Goal: Find specific page/section: Find specific page/section

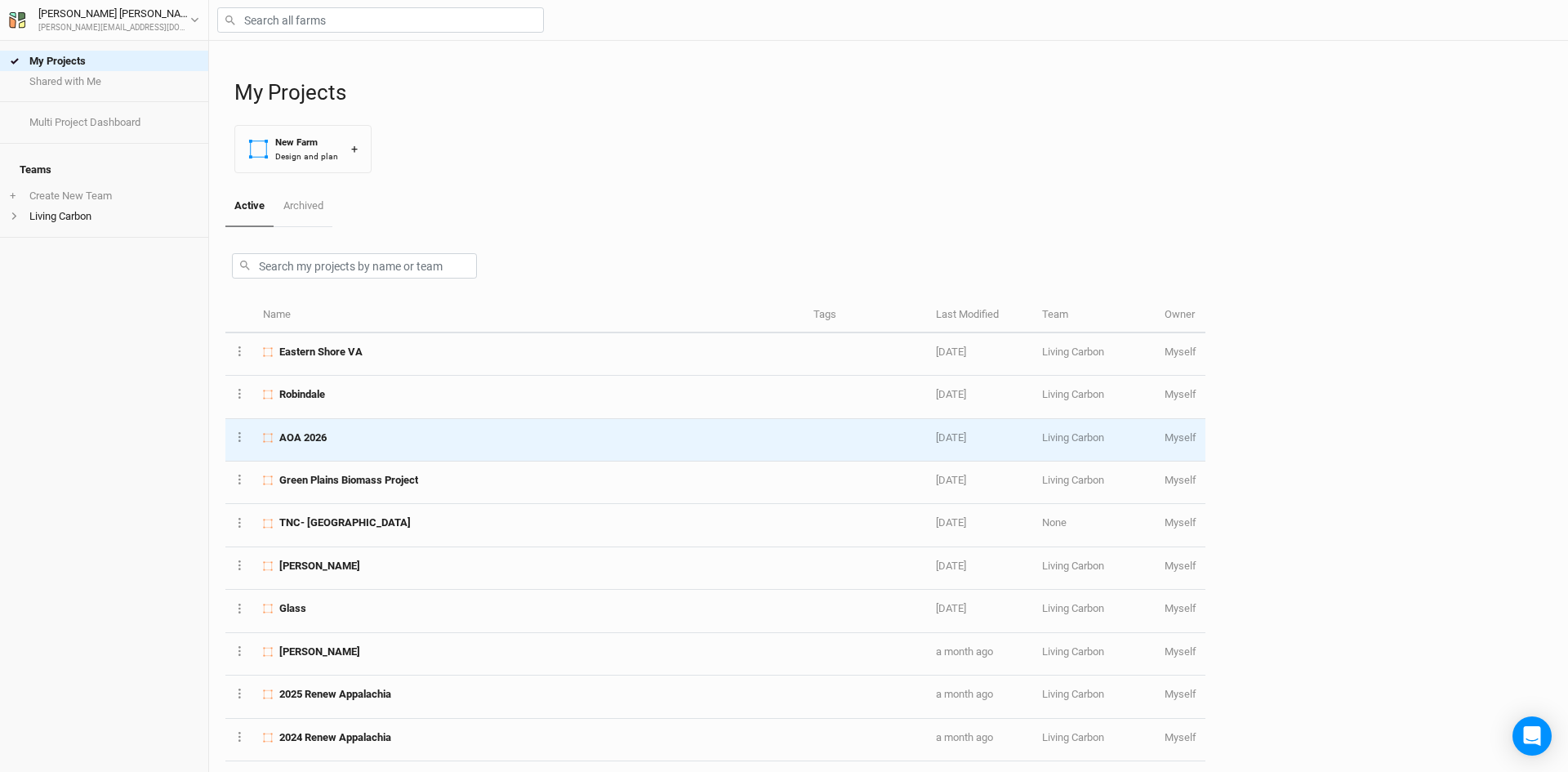
click at [338, 436] on div "AOA 2026" at bounding box center [529, 437] width 532 height 14
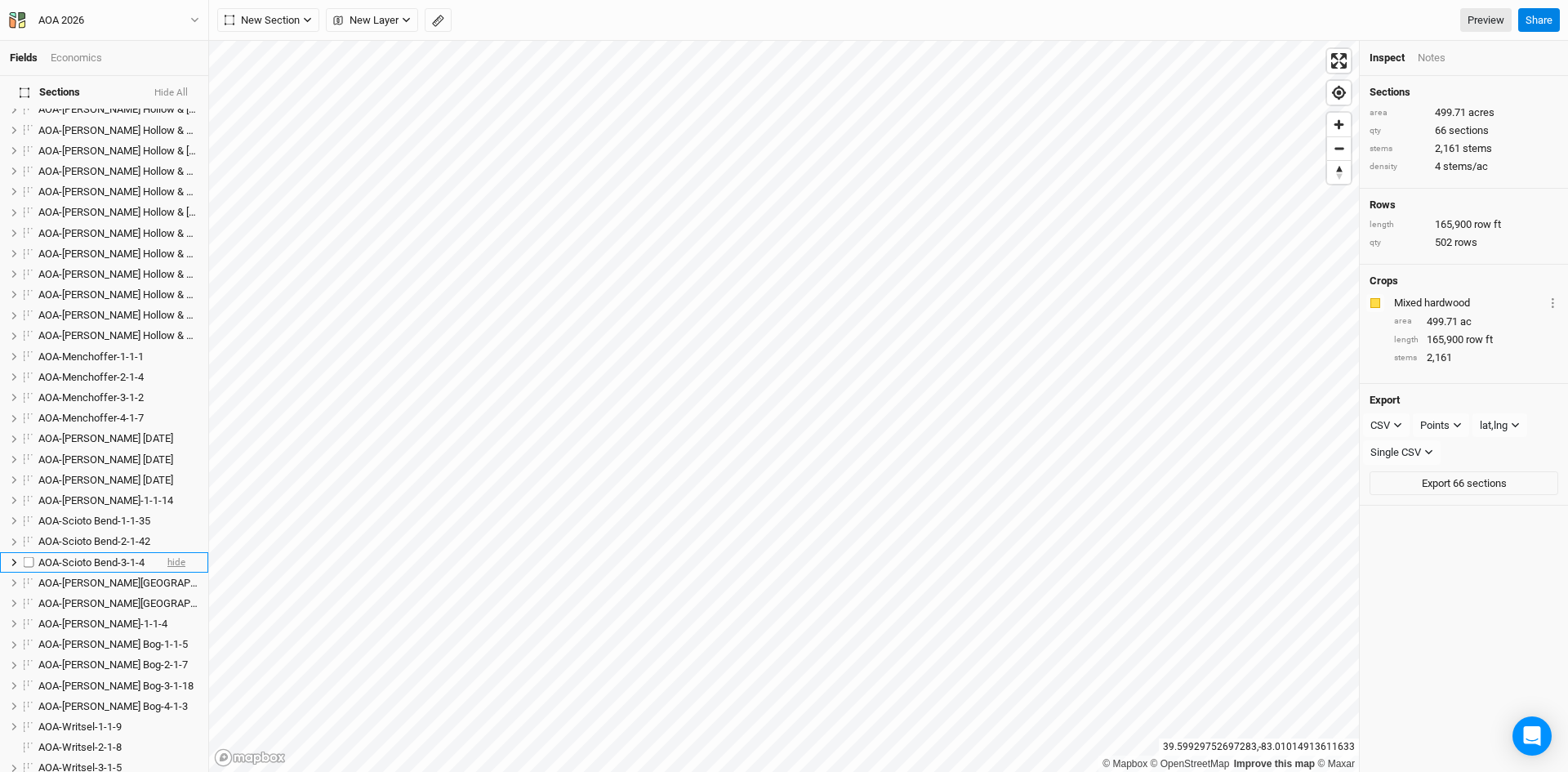
scroll to position [653, 0]
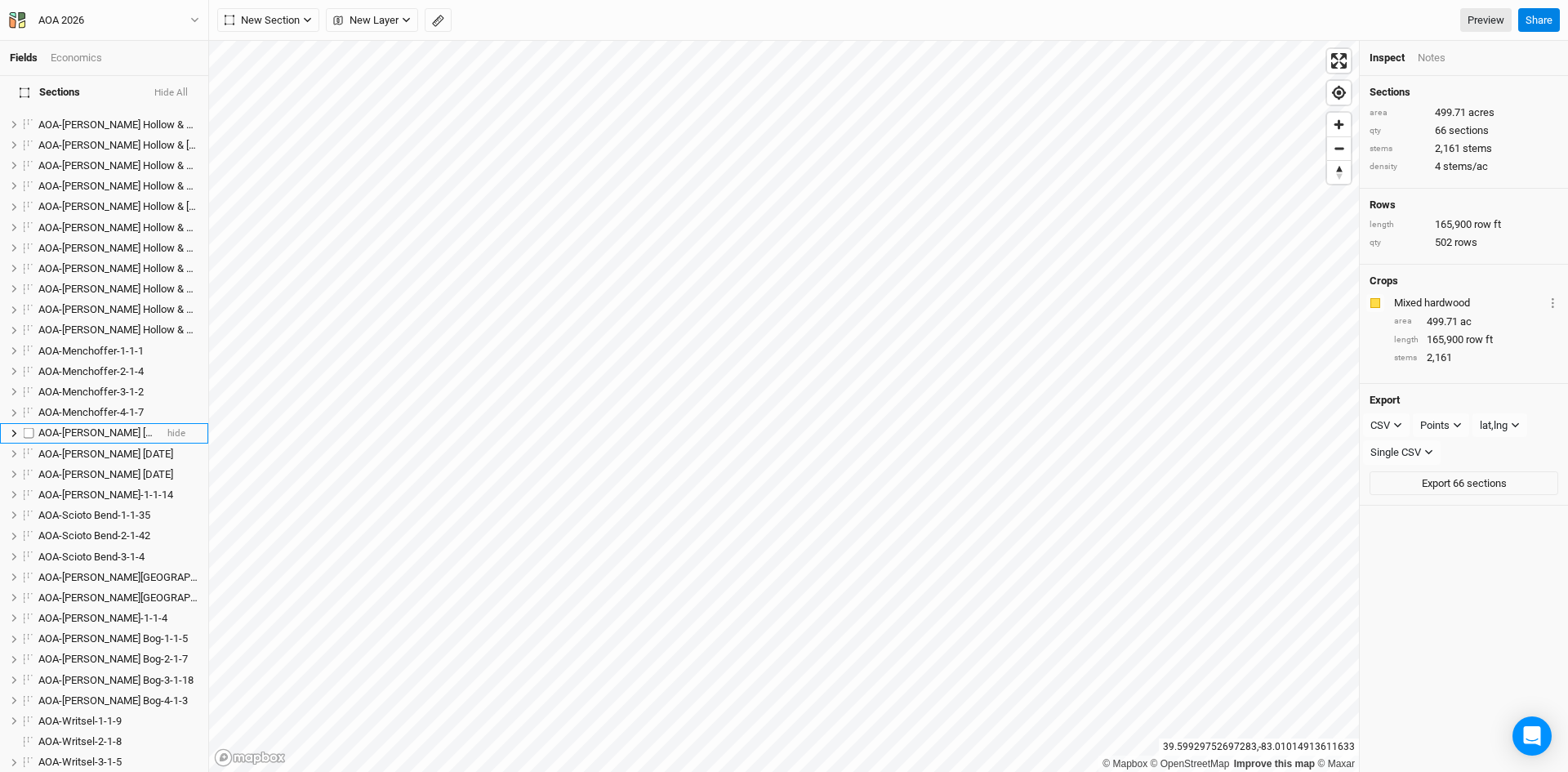
click at [95, 427] on span "AOA-[PERSON_NAME] [DATE]" at bounding box center [105, 433] width 135 height 12
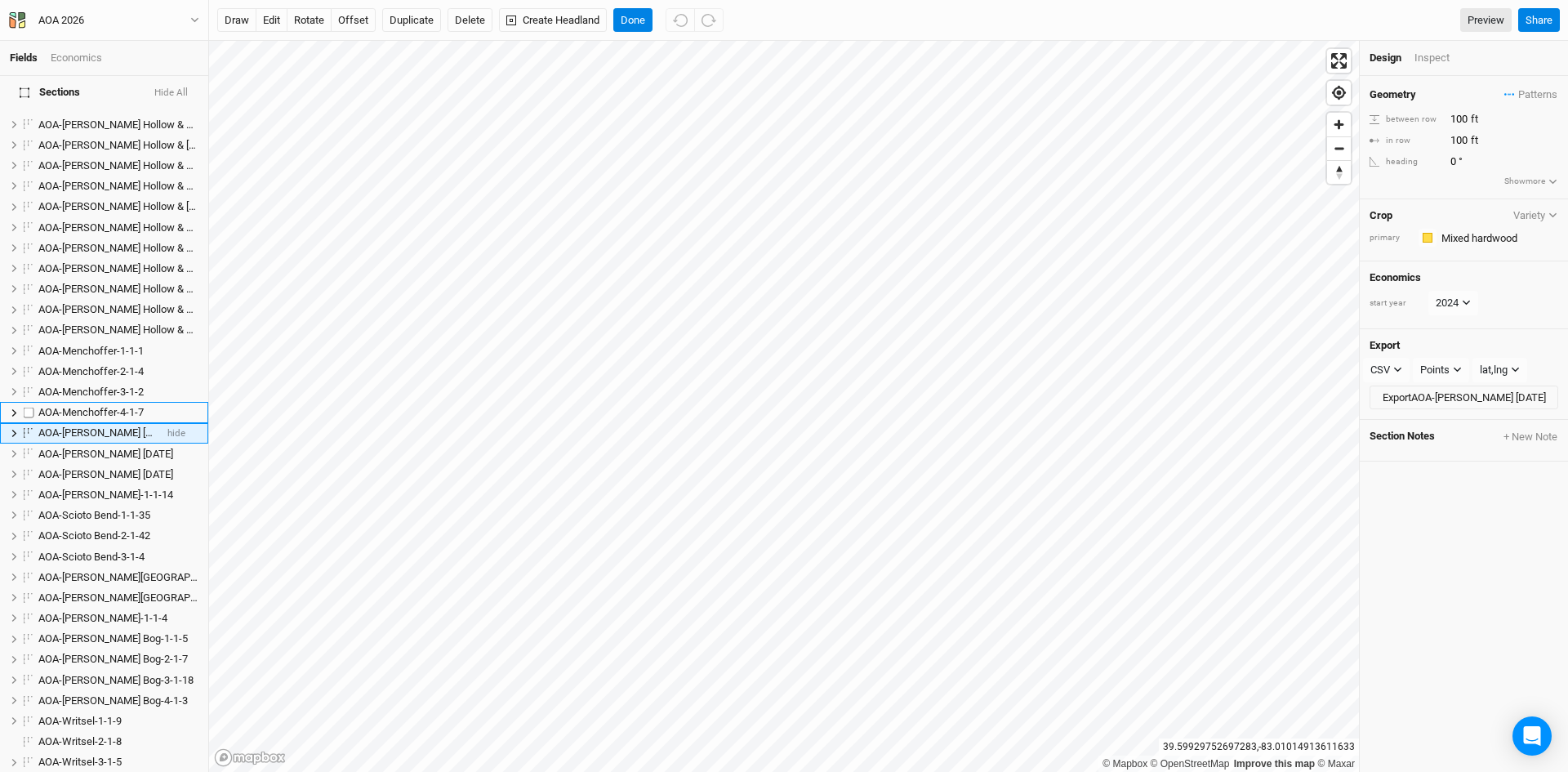
scroll to position [643, 0]
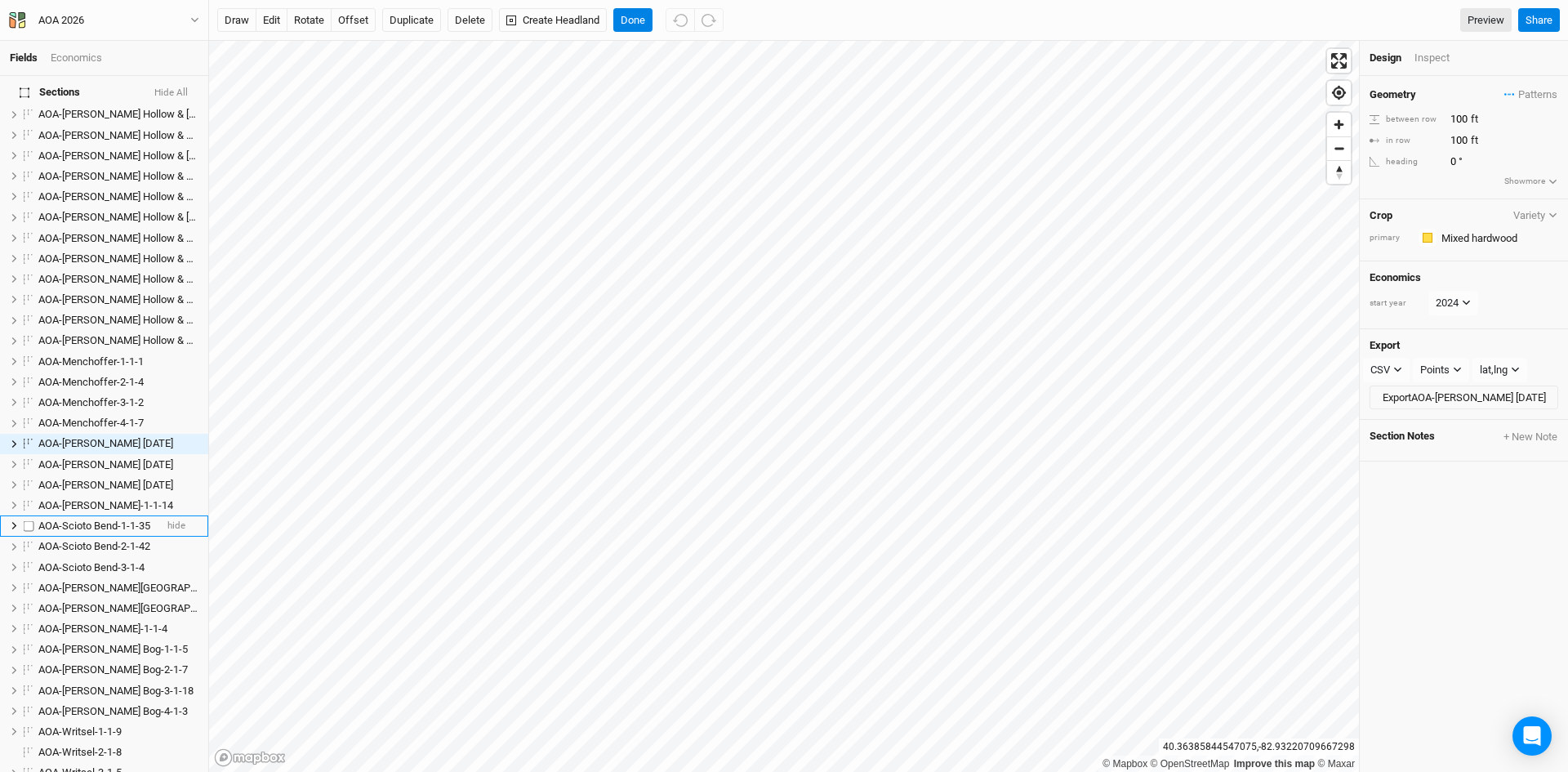
click at [104, 519] on span "AOA-Scioto Bend-1-1-35" at bounding box center [94, 526] width 112 height 12
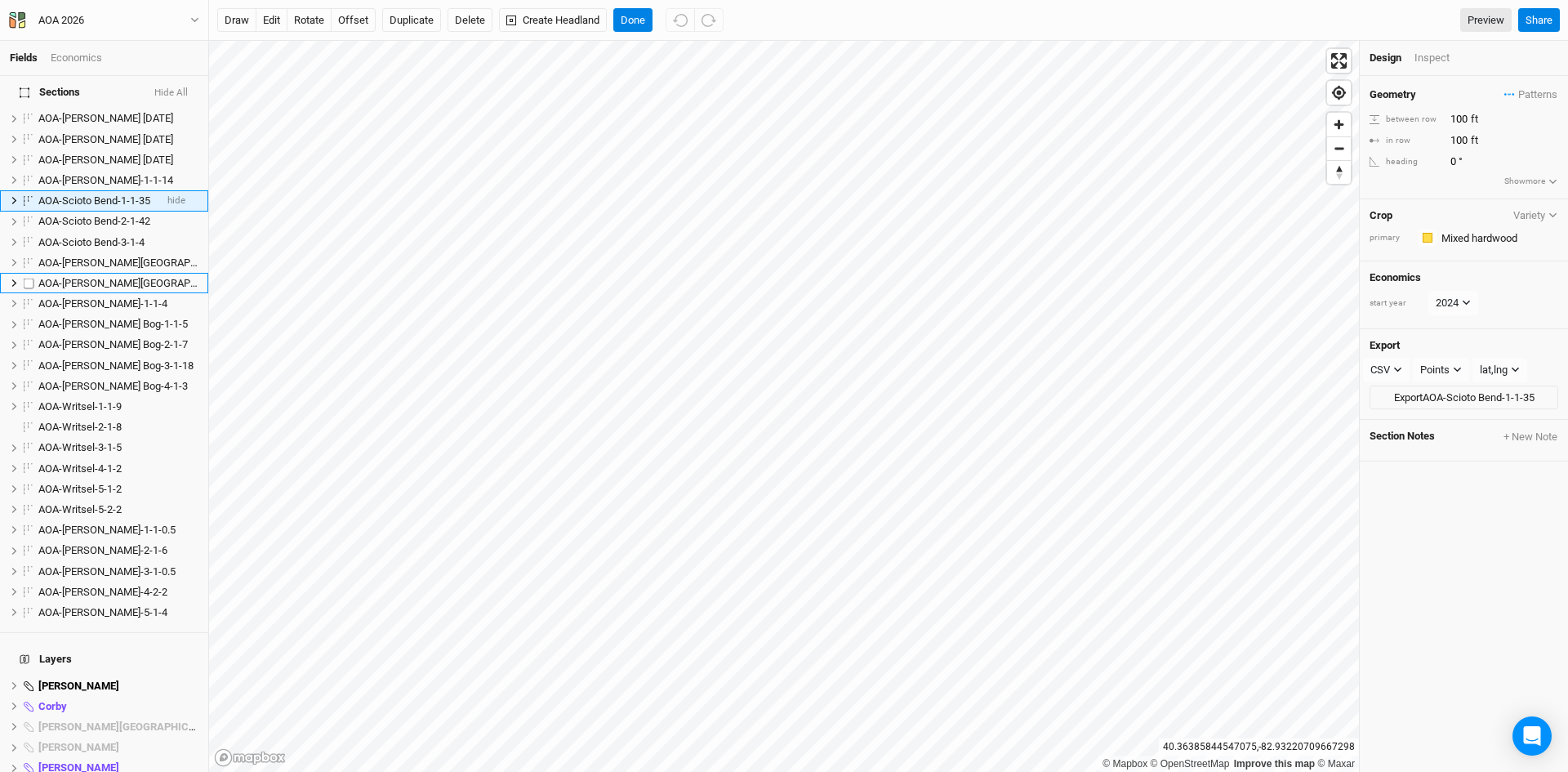
scroll to position [970, 0]
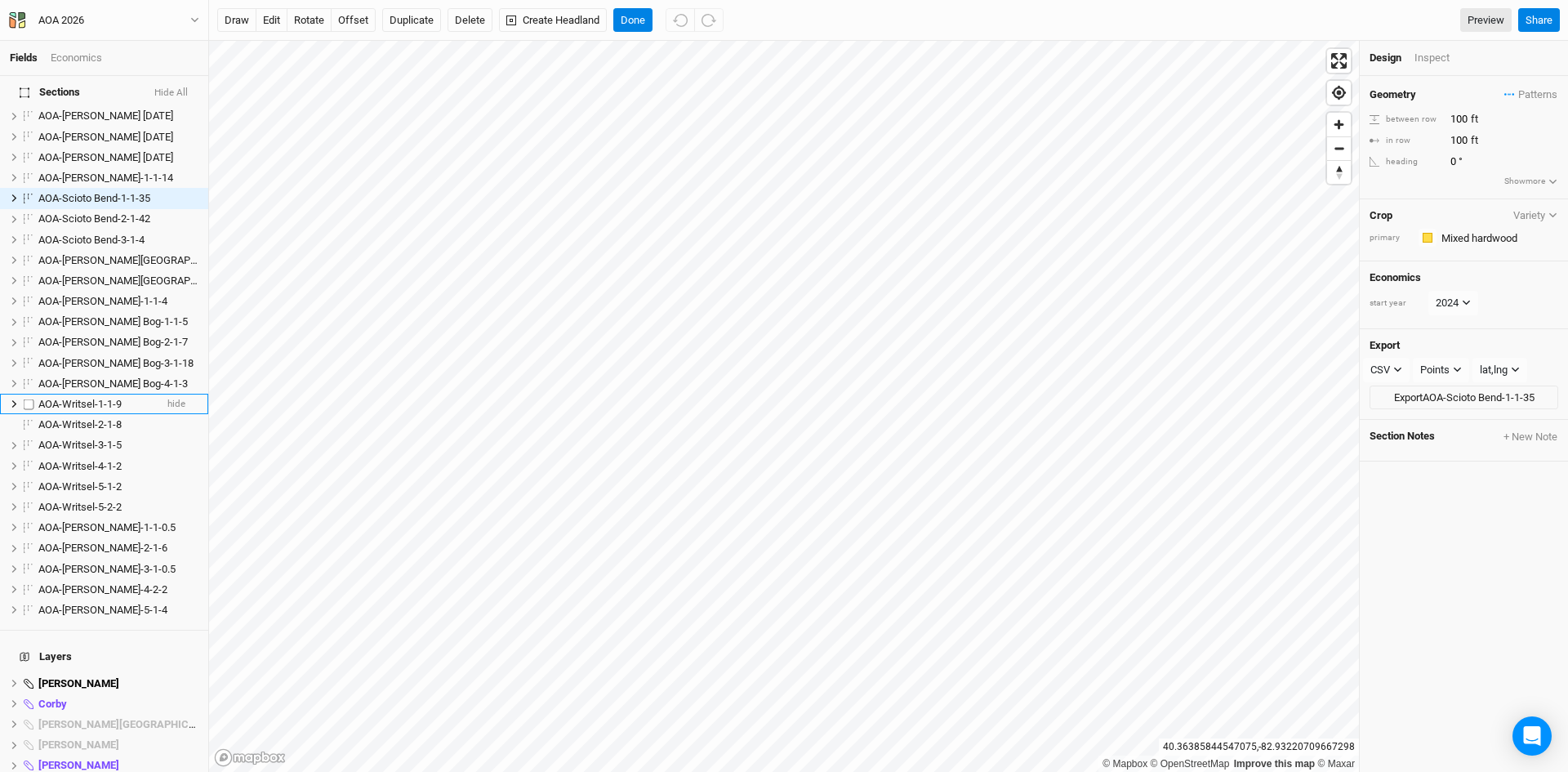
click at [93, 398] on span "AOA-Writsel-1-1-9" at bounding box center [79, 404] width 83 height 12
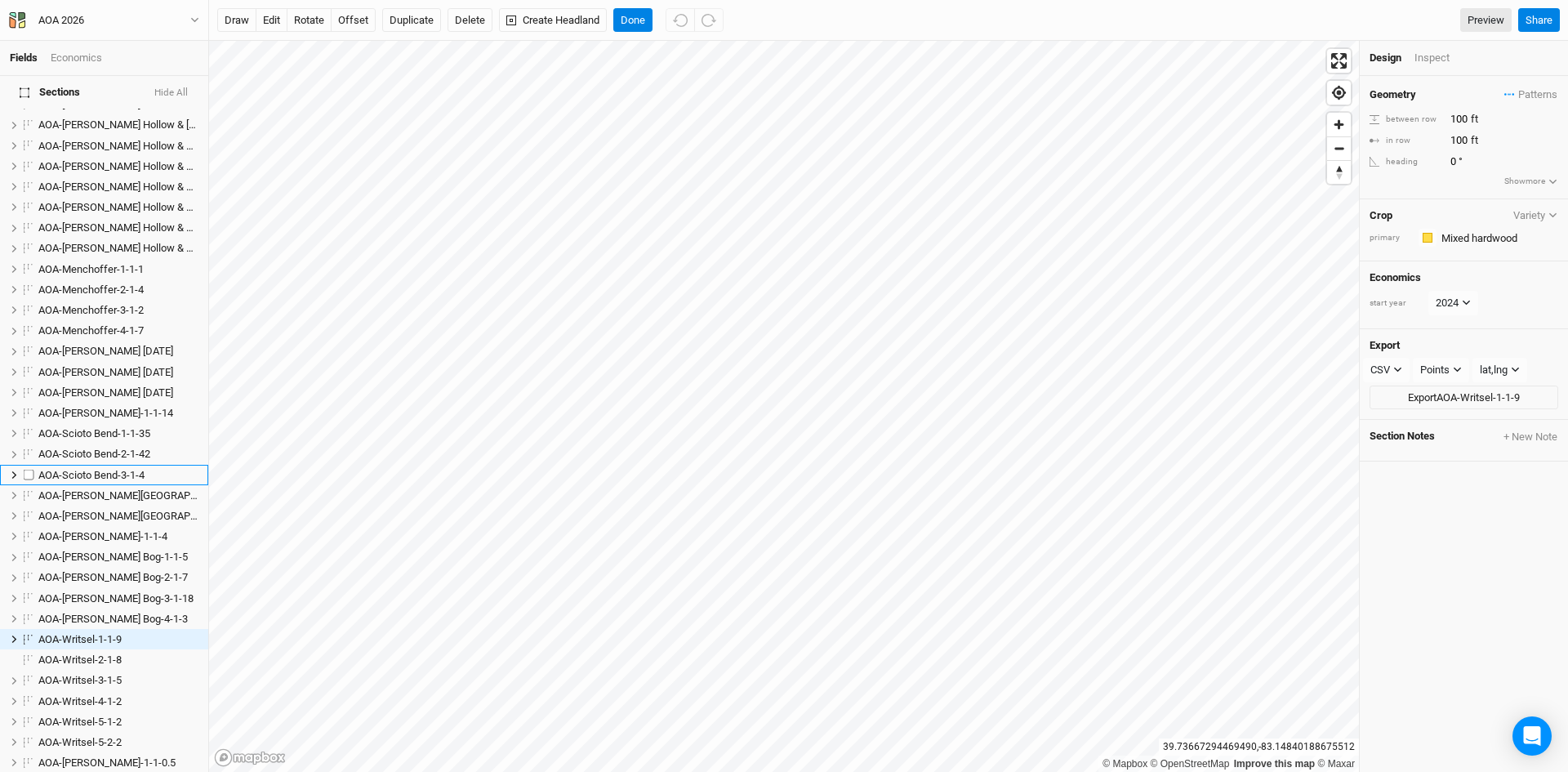
scroll to position [653, 0]
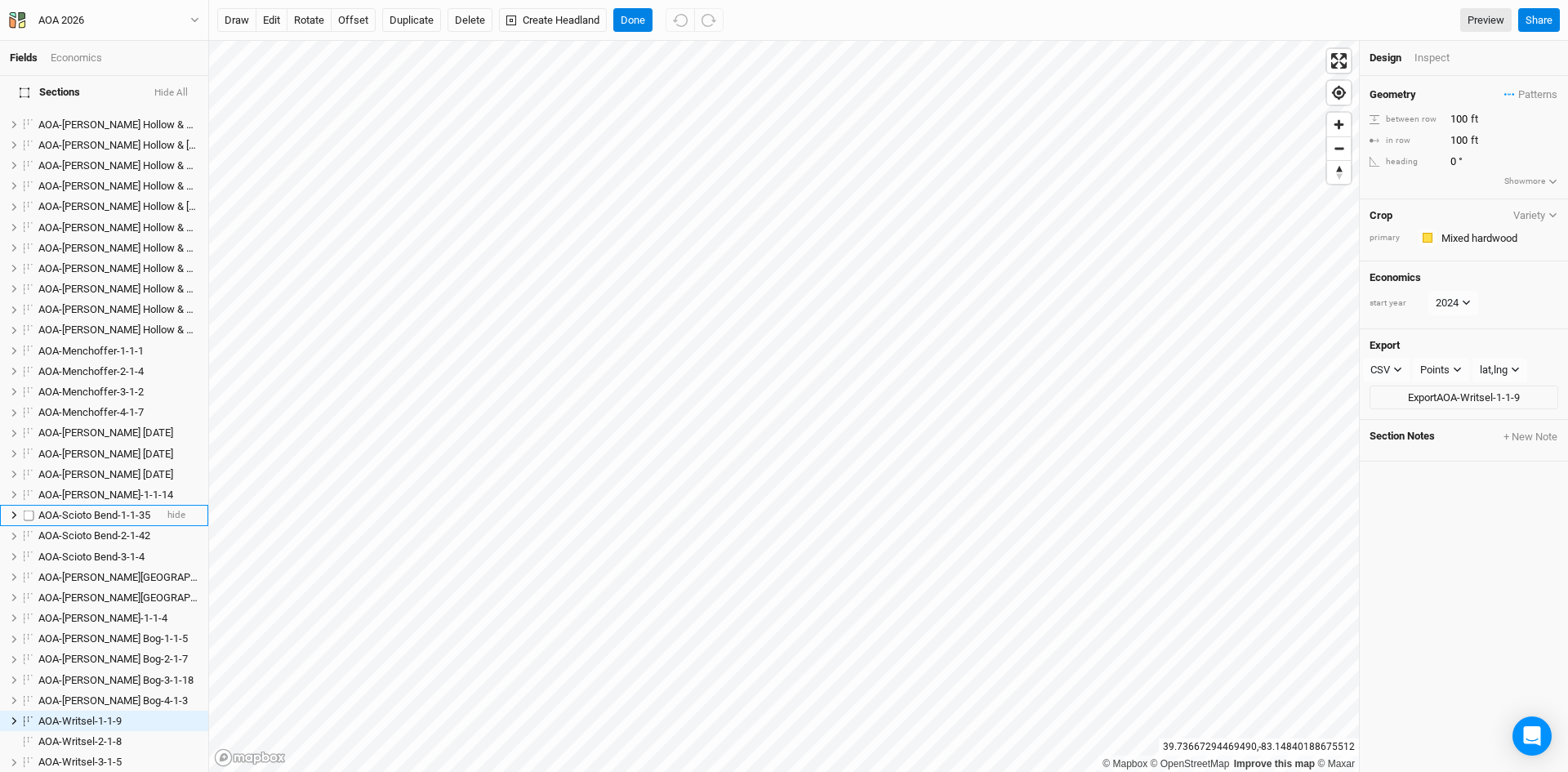
click at [113, 509] on span "AOA-Scioto Bend-1-1-35" at bounding box center [94, 515] width 112 height 12
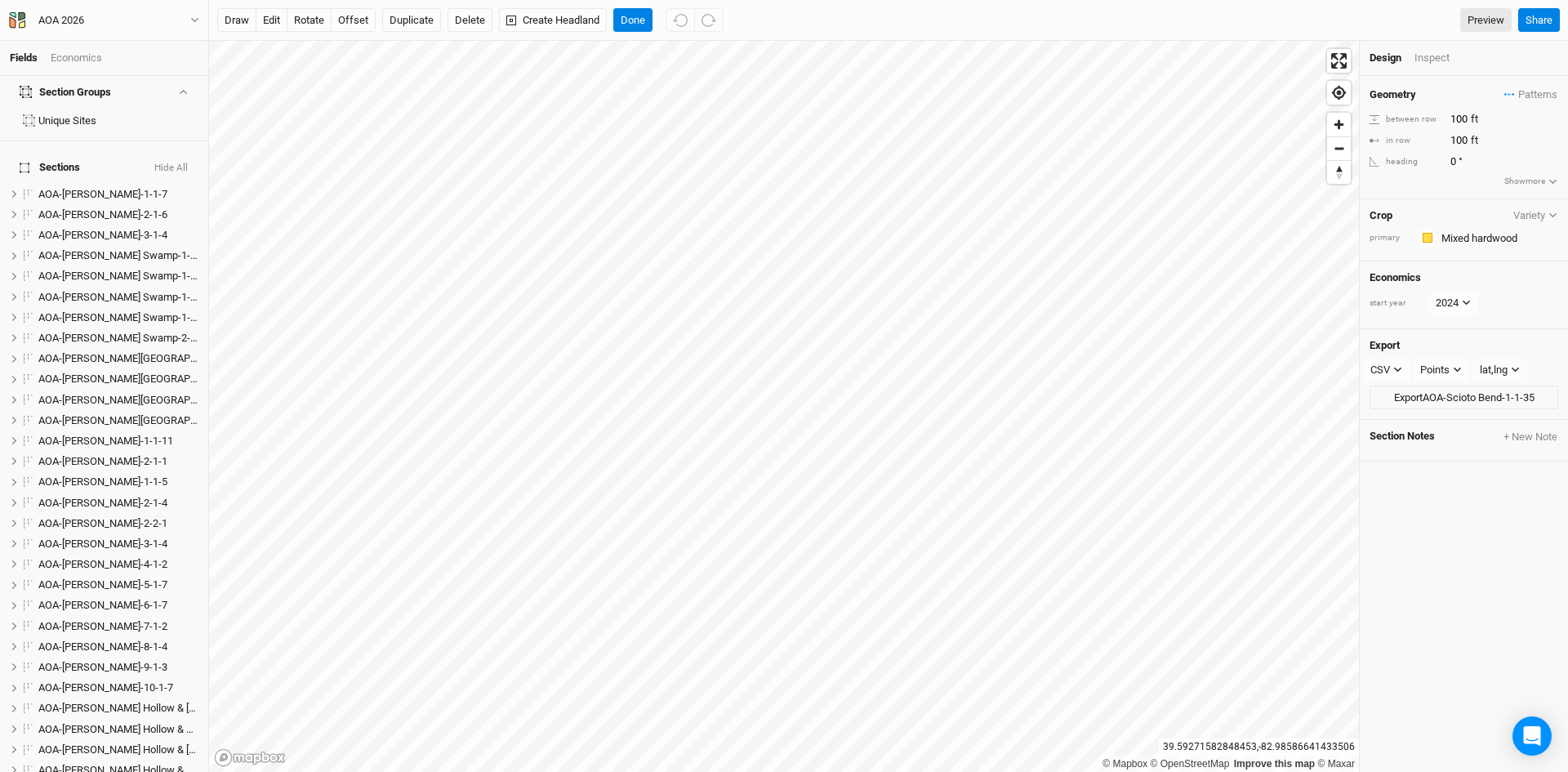
scroll to position [0, 0]
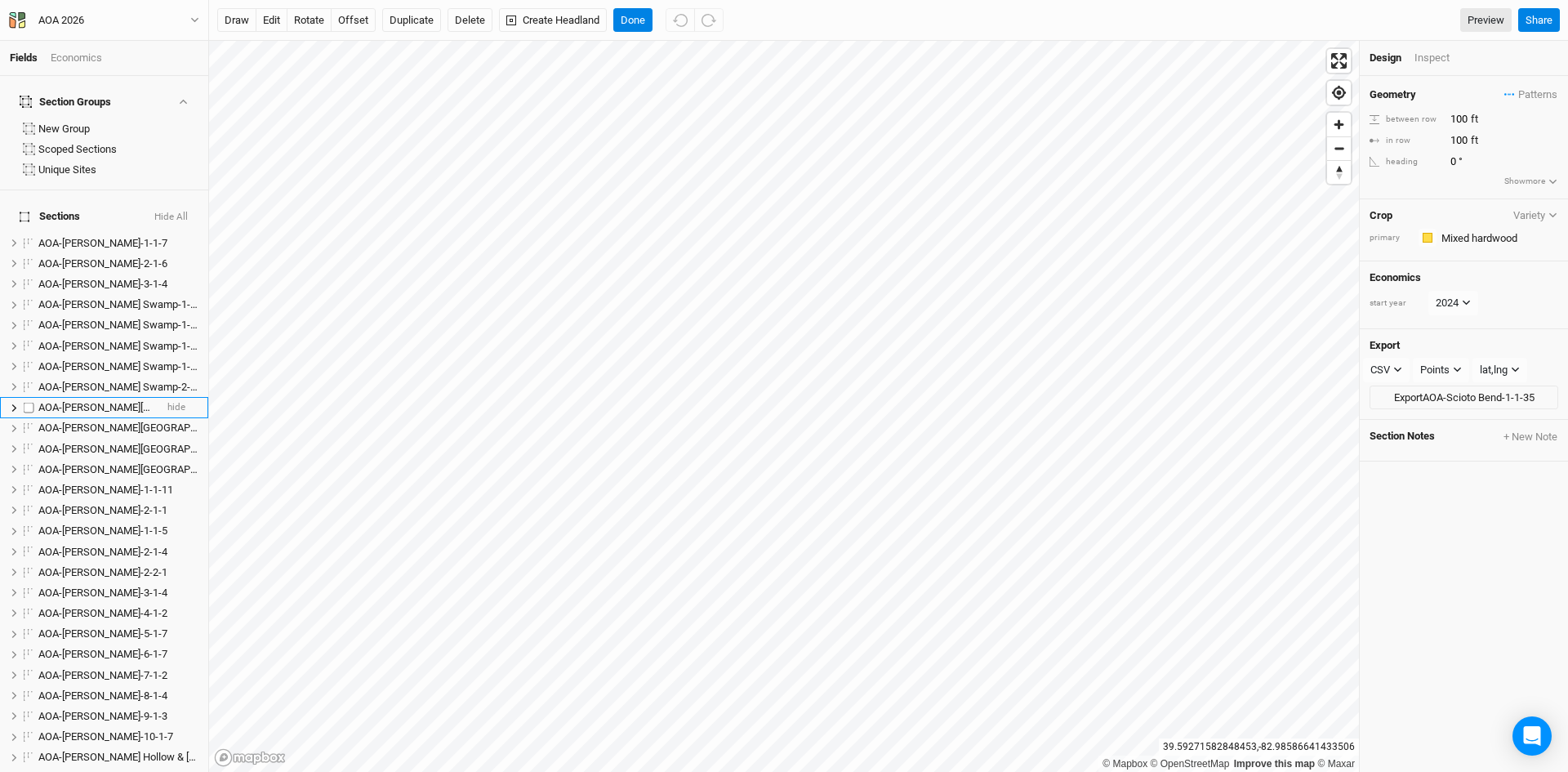
click at [118, 401] on span "AOA-[PERSON_NAME][GEOGRAPHIC_DATA]-1-1-3" at bounding box center [153, 407] width 228 height 12
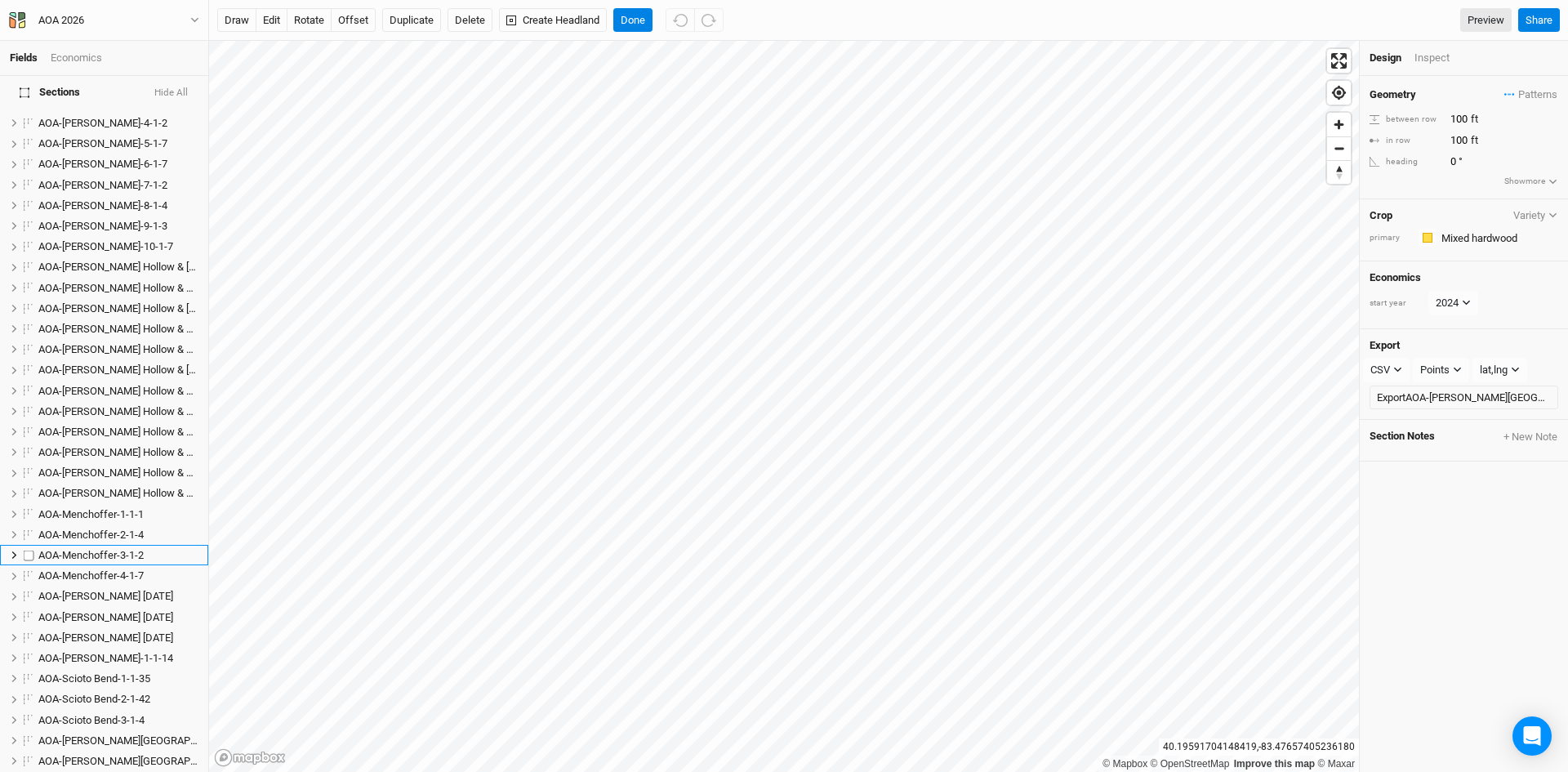
scroll to position [980, 0]
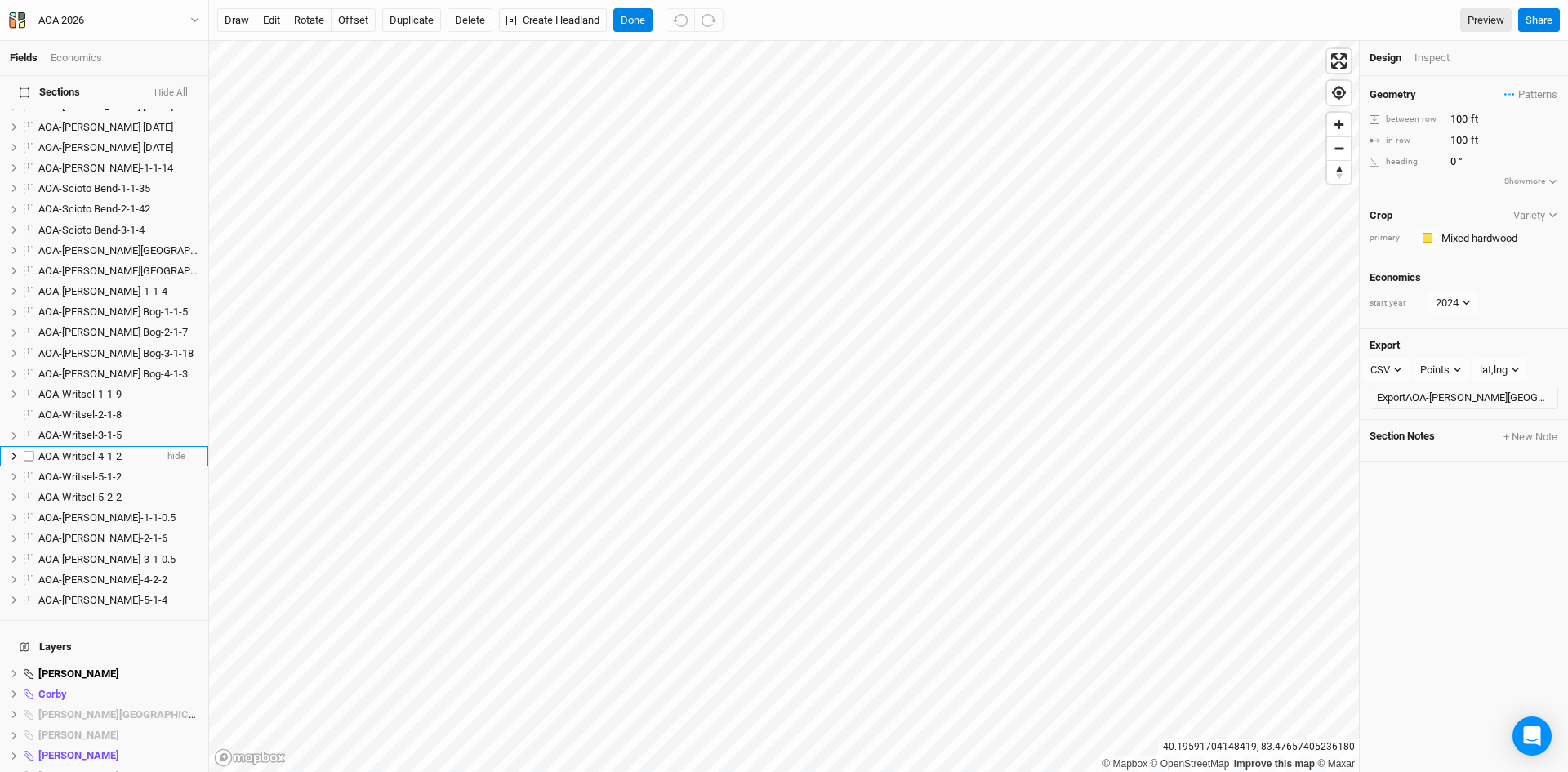
click at [77, 450] on span "AOA-Writsel-4-1-2" at bounding box center [79, 456] width 83 height 12
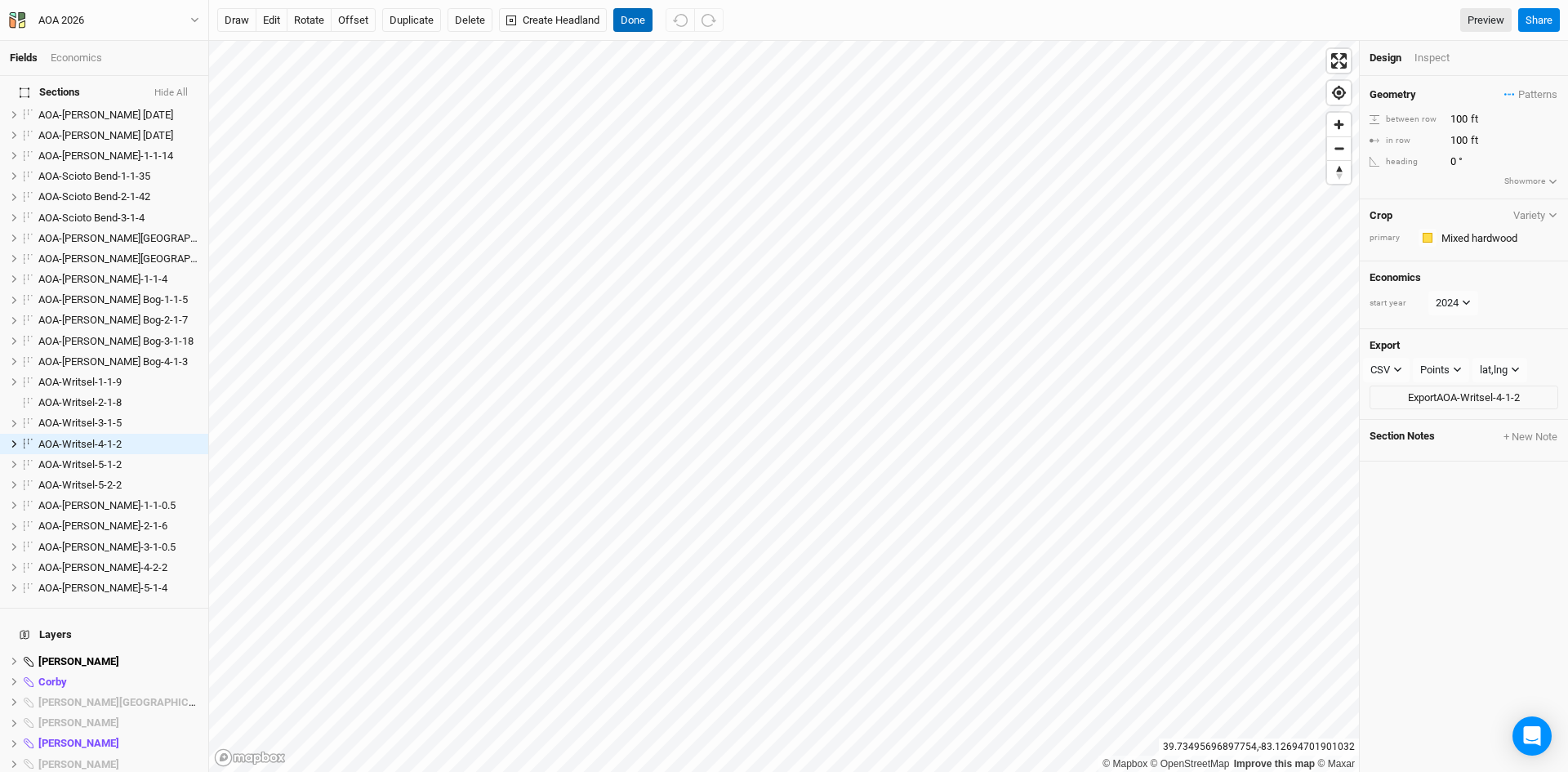
click at [635, 12] on button "Done" at bounding box center [633, 20] width 39 height 24
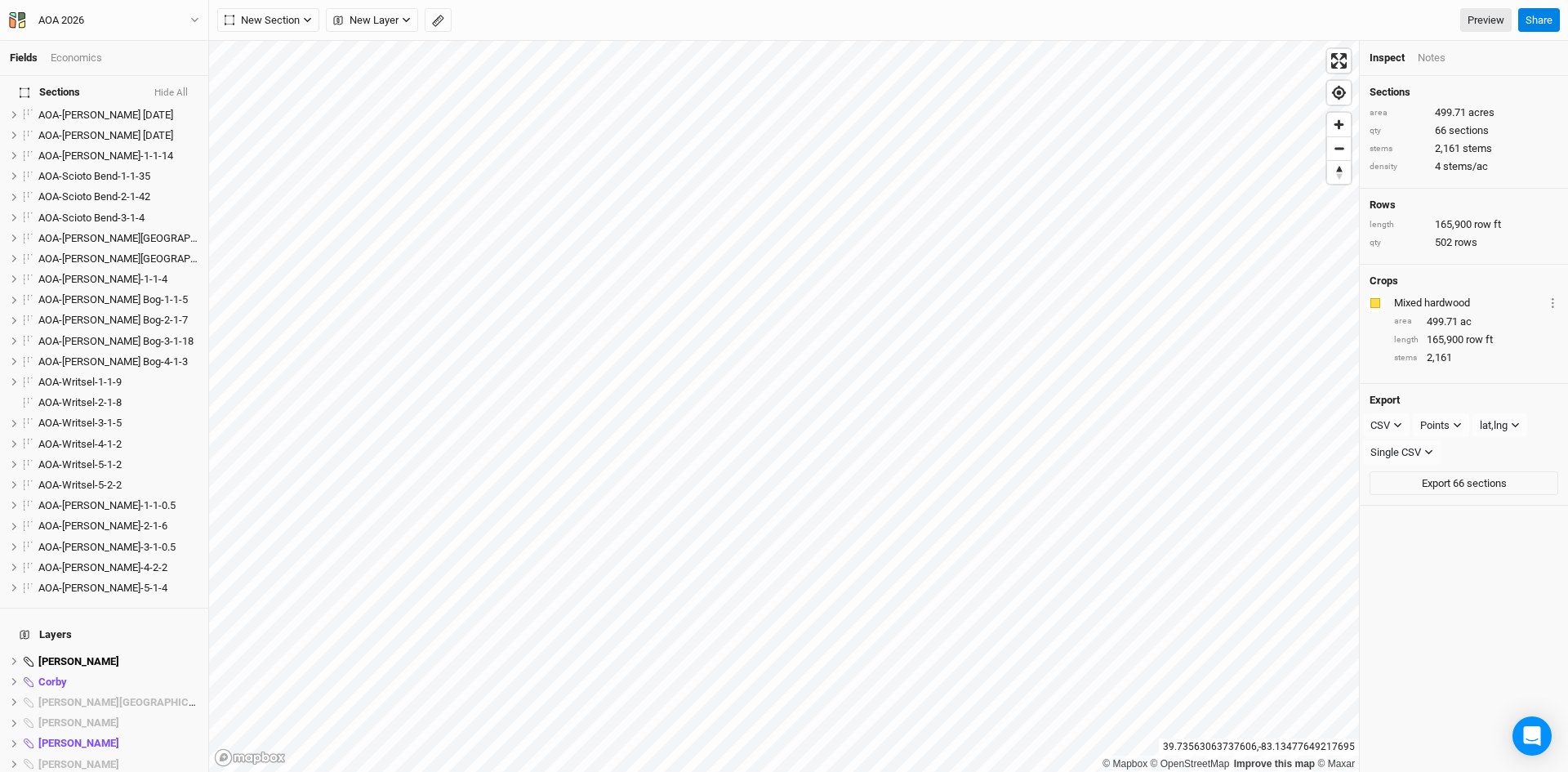
click at [179, 88] on button "Hide All" at bounding box center [170, 93] width 35 height 12
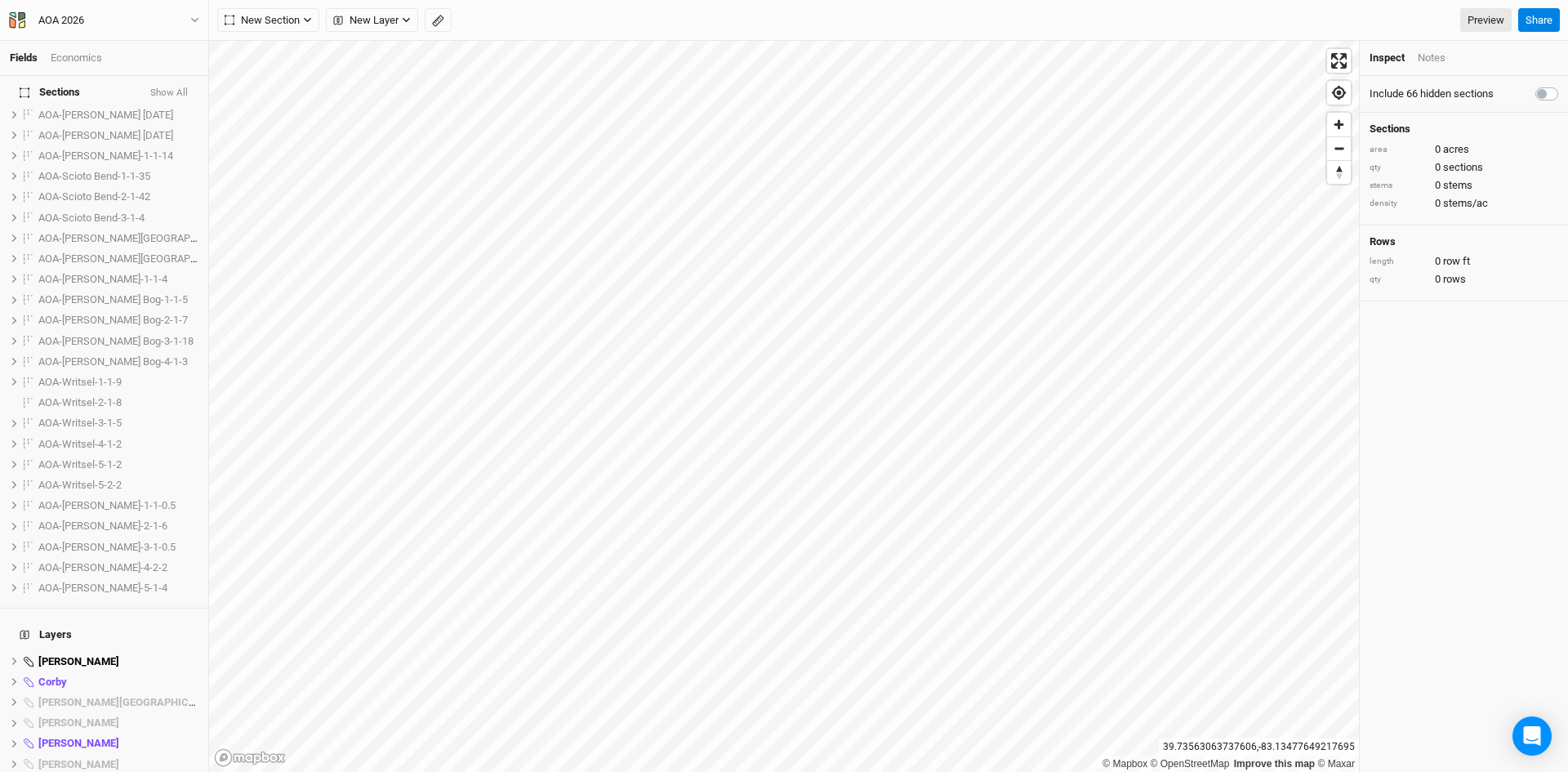
click at [179, 88] on button "Show All" at bounding box center [169, 93] width 39 height 12
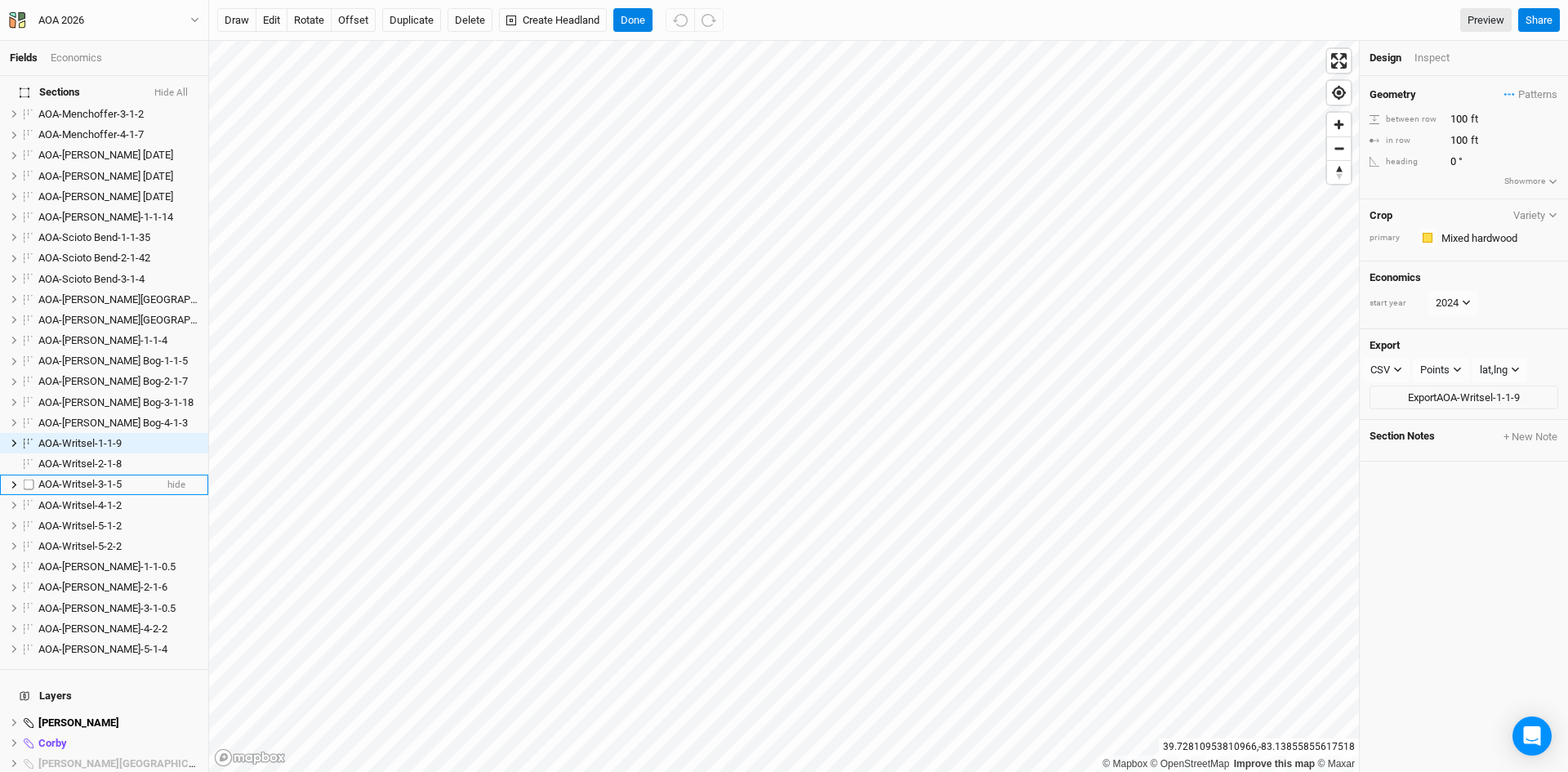
scroll to position [360, 0]
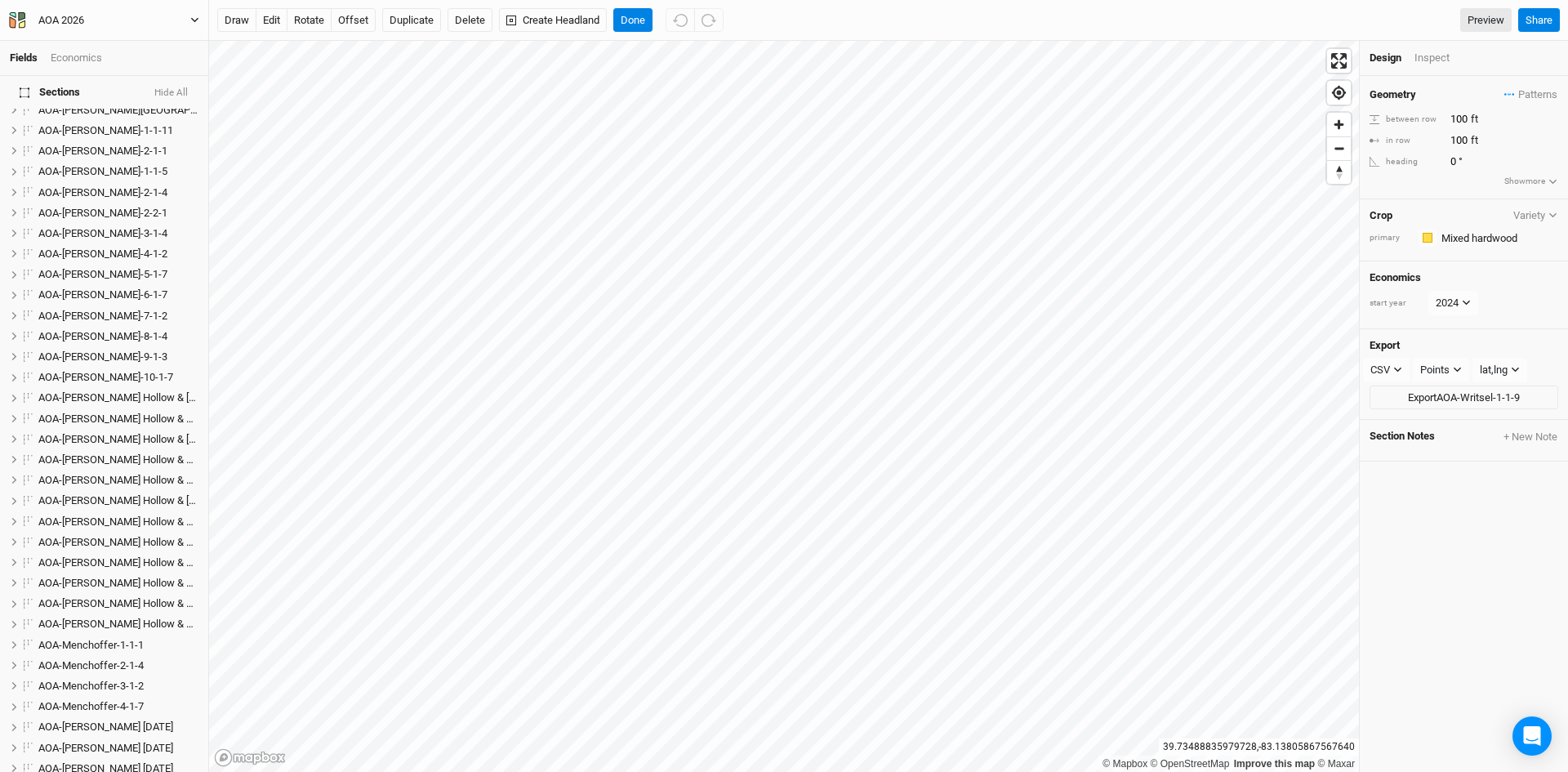
click at [188, 15] on button "AOA 2026" at bounding box center [104, 21] width 192 height 18
click at [118, 41] on button "Back" at bounding box center [135, 46] width 129 height 21
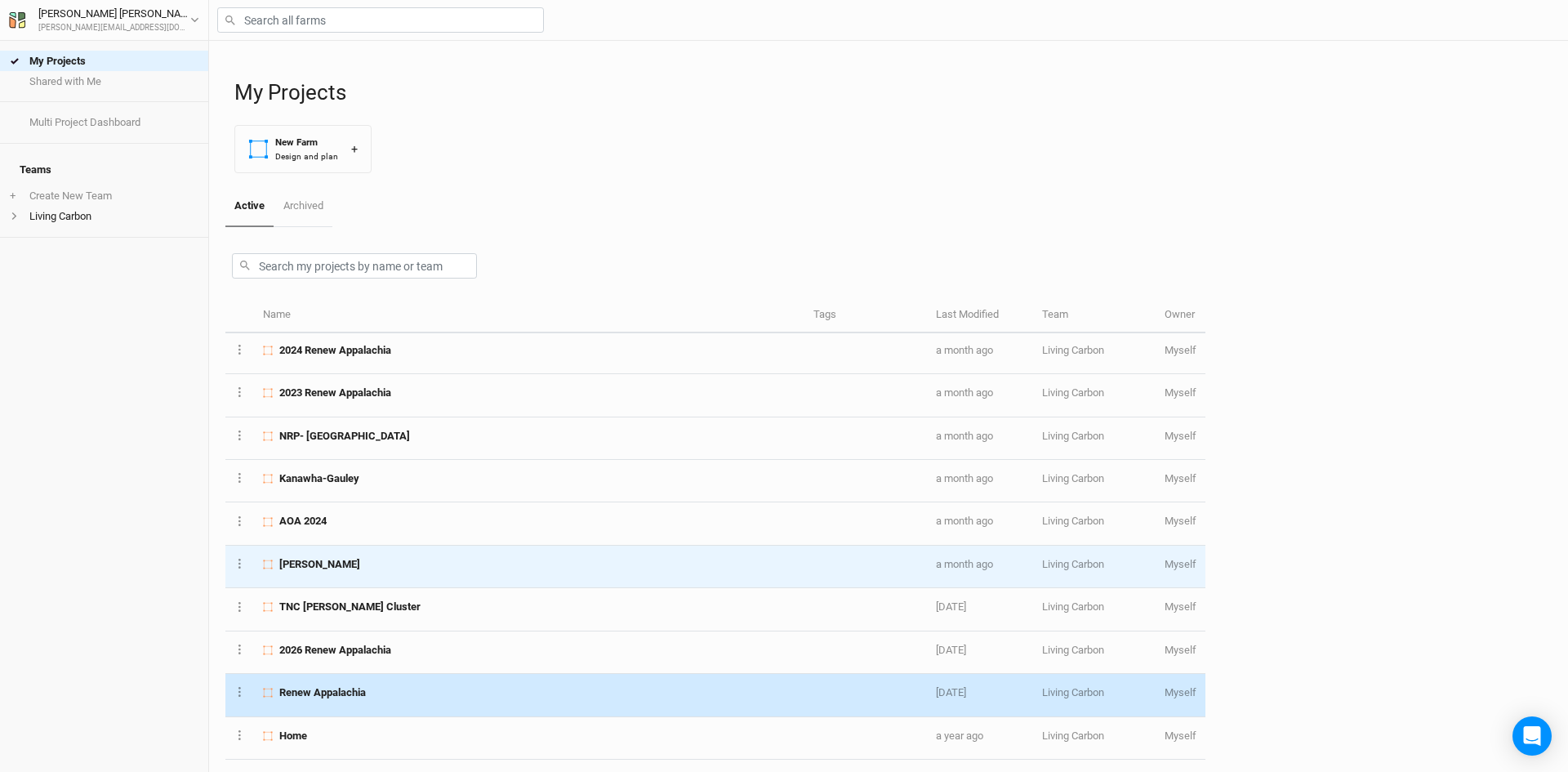
scroll to position [388, 0]
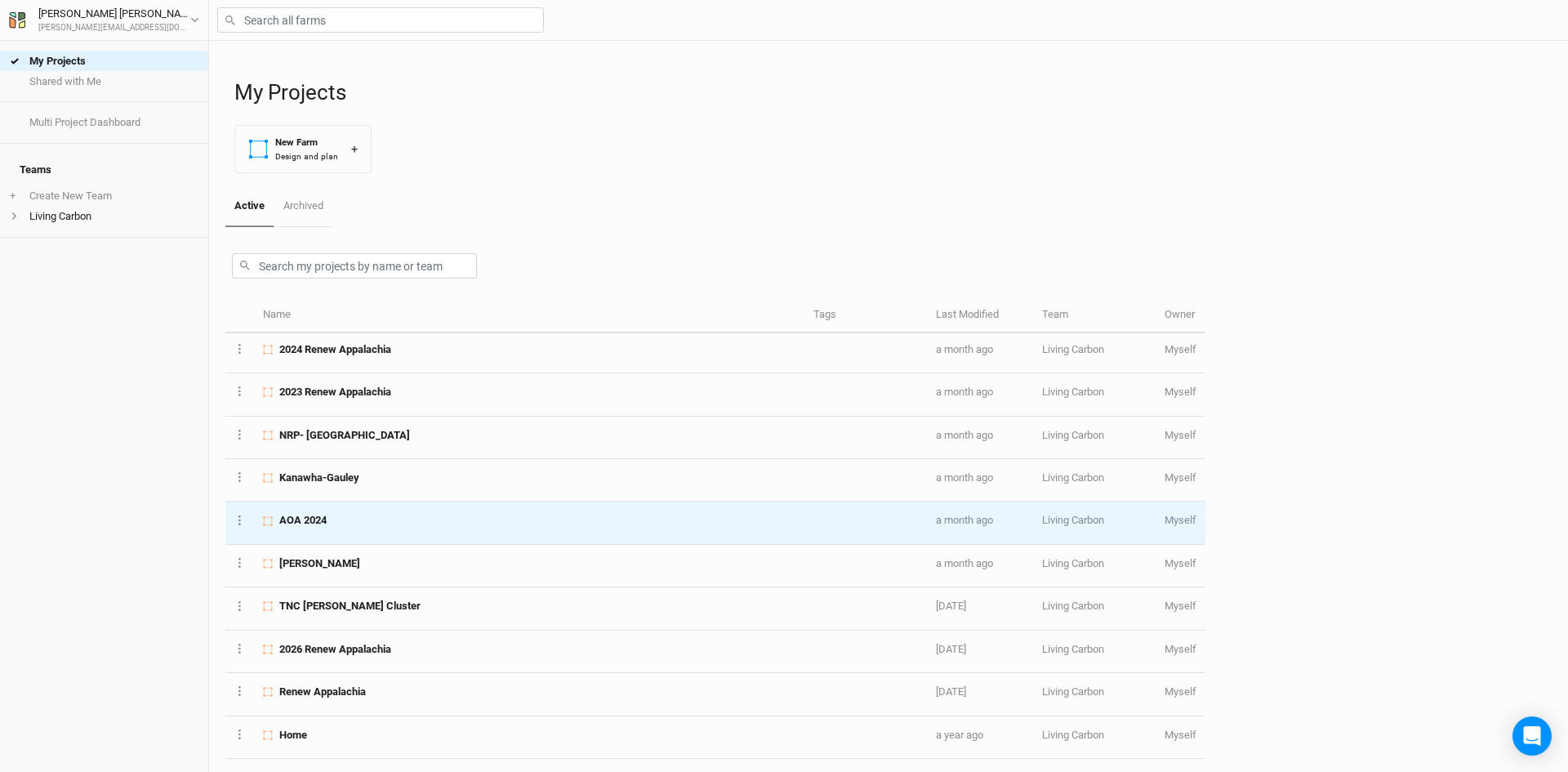
click at [353, 520] on div "AOA 2024" at bounding box center [529, 520] width 532 height 14
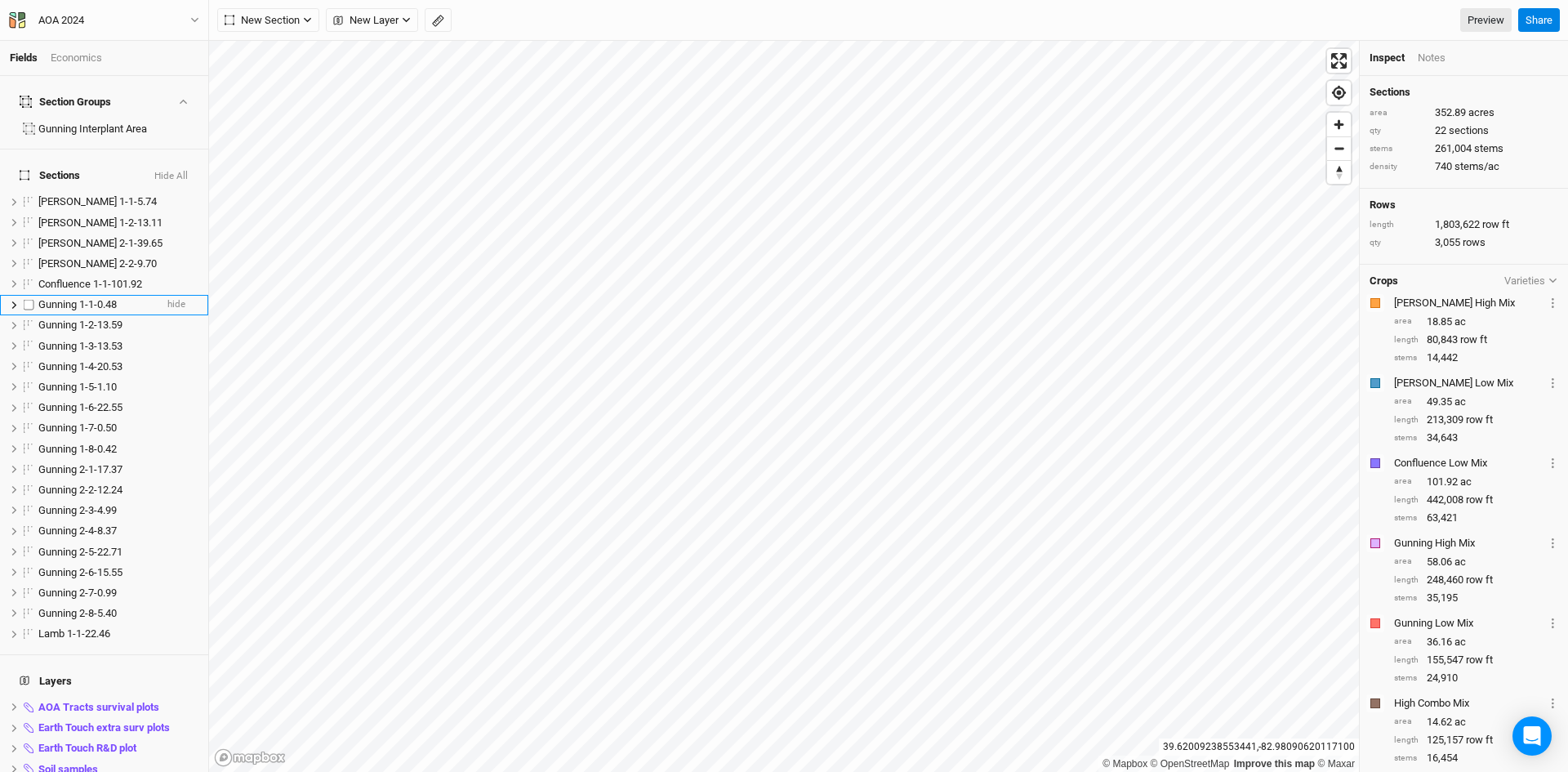
click at [70, 298] on span "Gunning 1-1-0.48" at bounding box center [78, 304] width 79 height 12
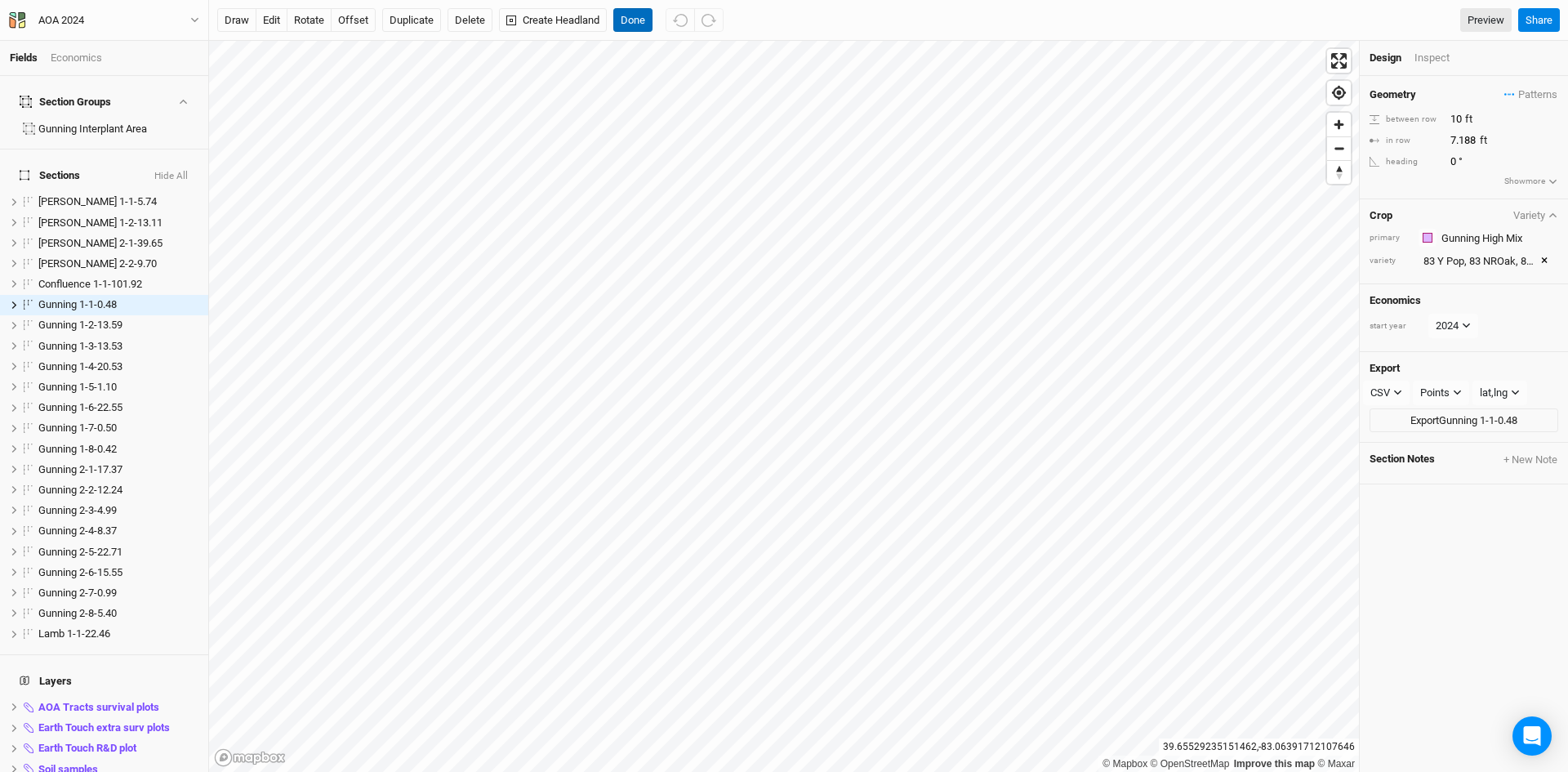
click at [640, 15] on button "Done" at bounding box center [633, 20] width 39 height 24
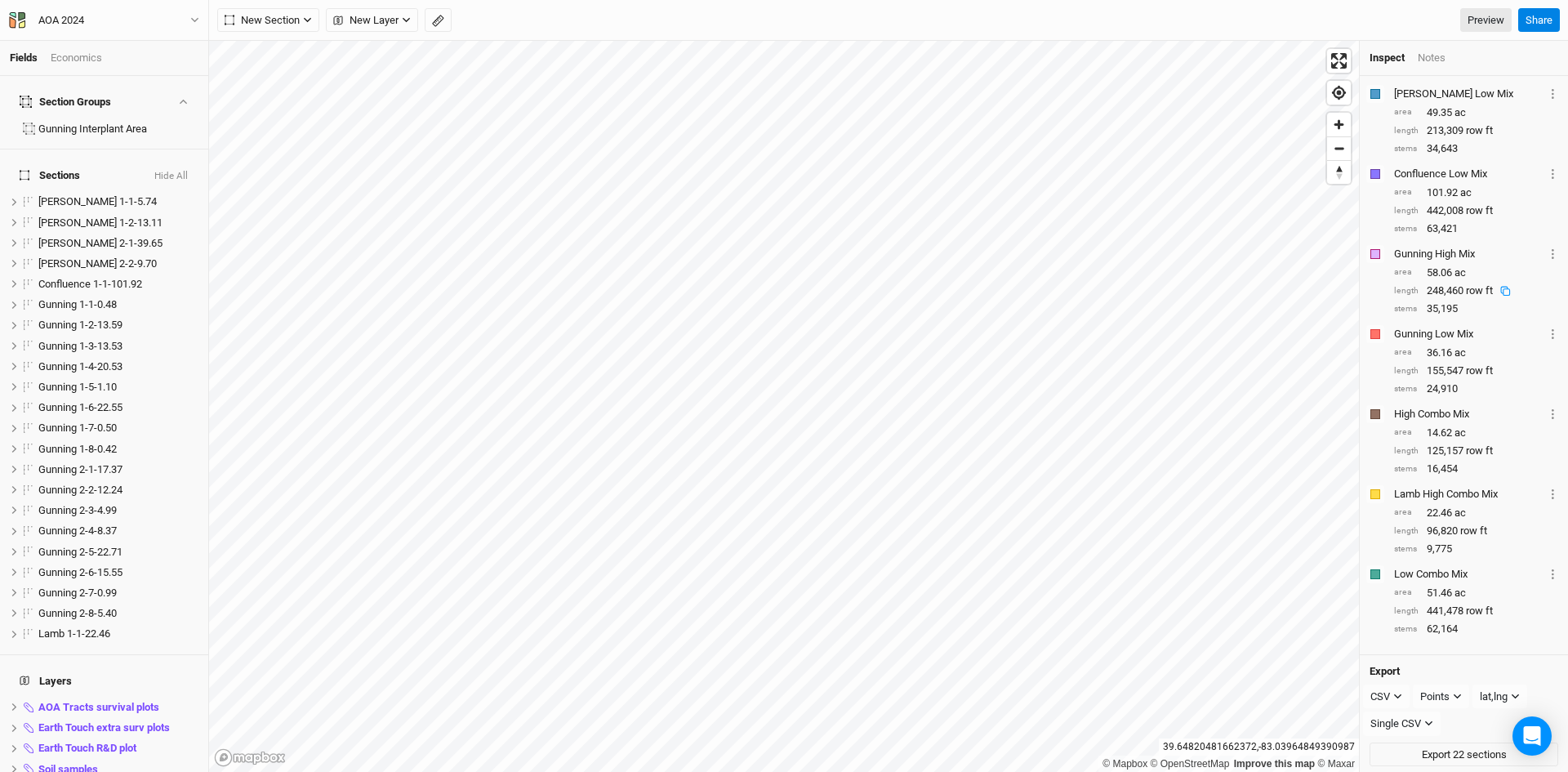
scroll to position [294, 0]
